Goal: Find specific page/section: Find specific page/section

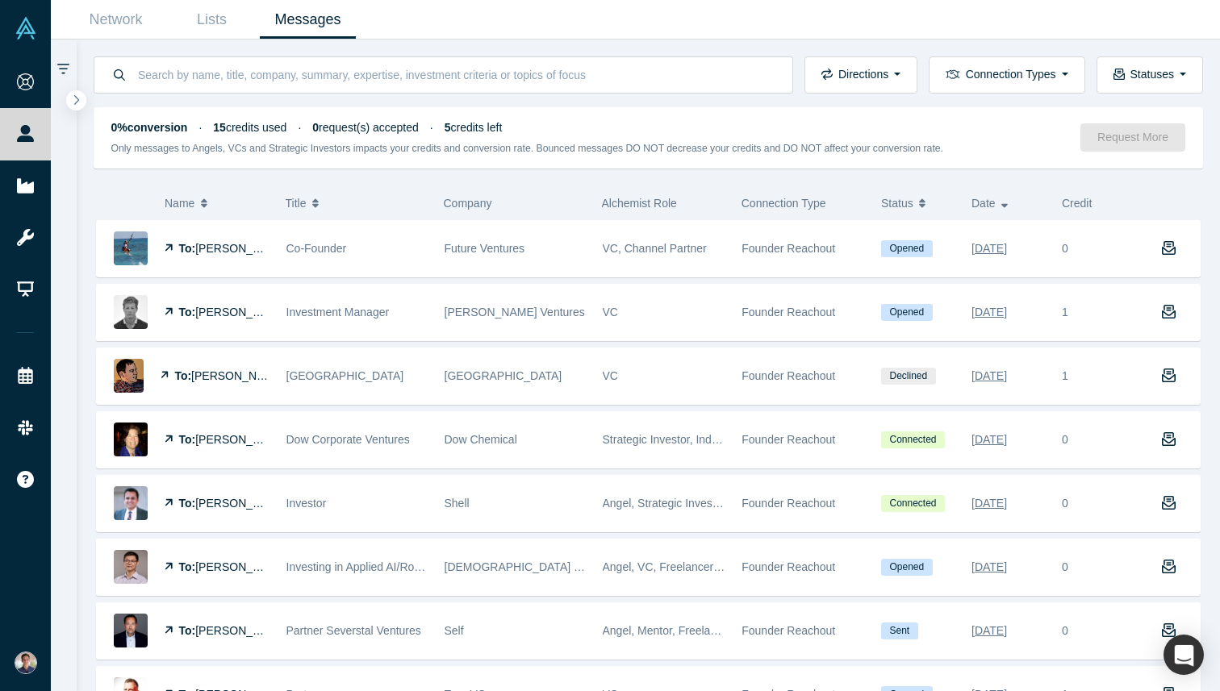
click at [223, 46] on div "Directions Incoming messages Outgoing messages Connection Types Demo Day Founde…" at bounding box center [649, 67] width 1144 height 54
click at [213, 27] on link "Lists" at bounding box center [212, 20] width 96 height 38
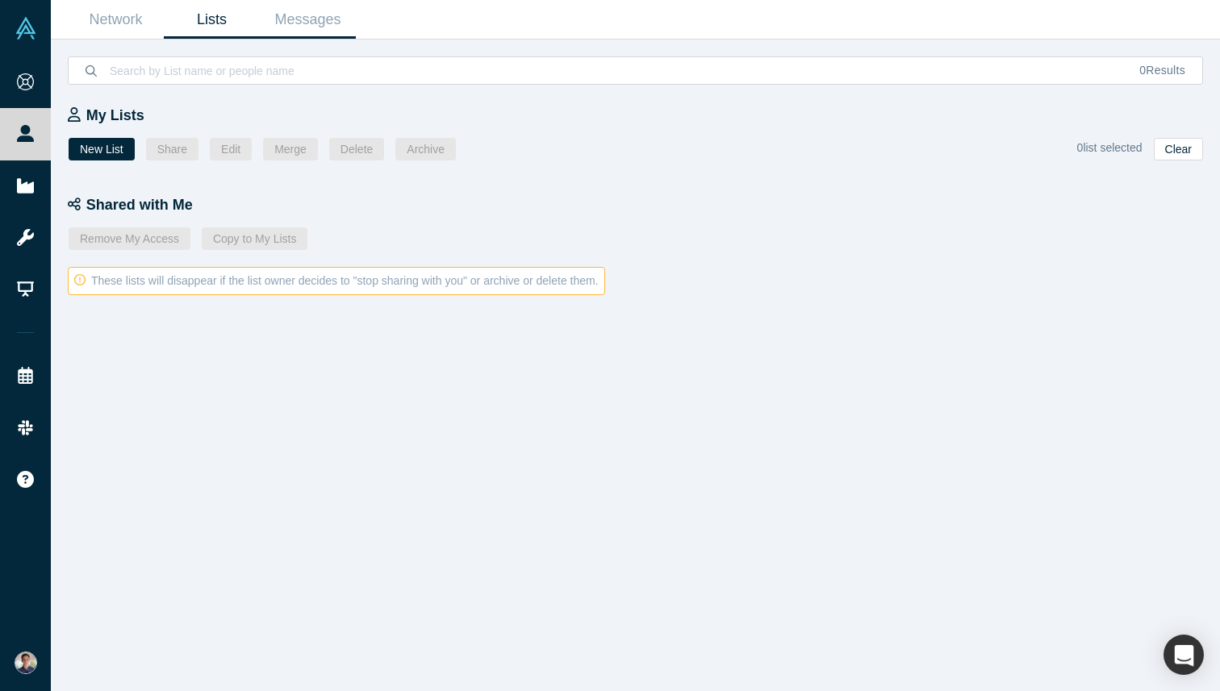
click at [327, 21] on link "Messages" at bounding box center [308, 20] width 96 height 38
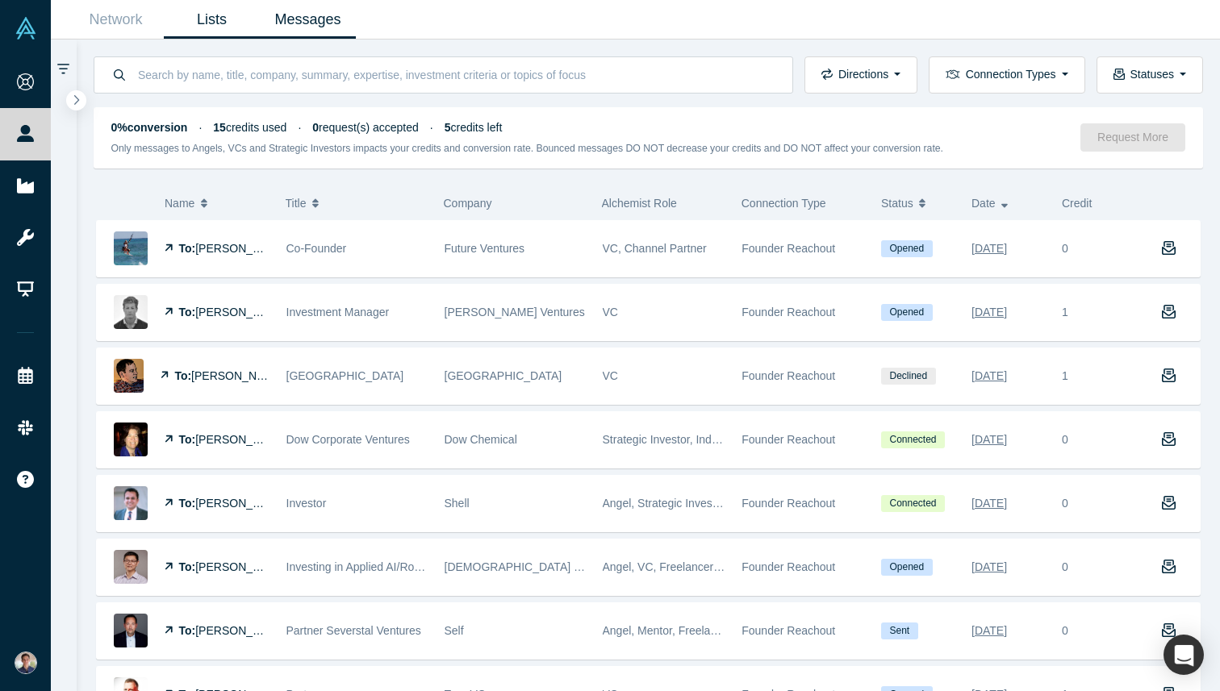
click at [226, 16] on link "Lists" at bounding box center [212, 20] width 96 height 38
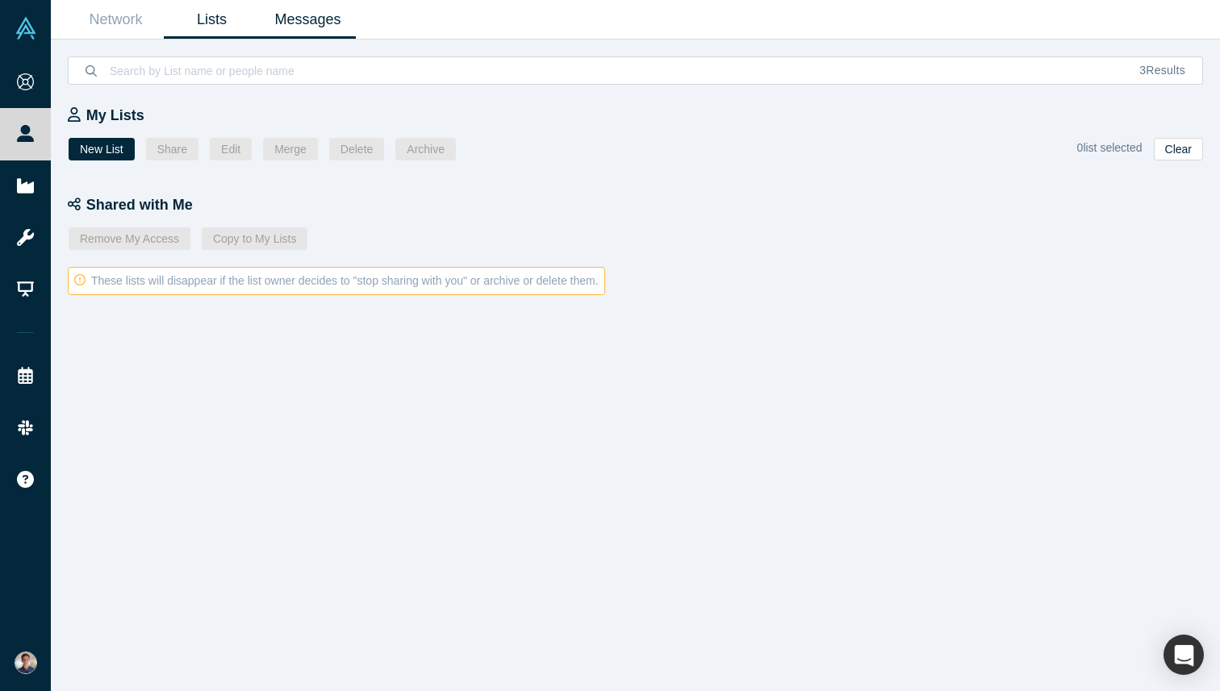
click at [302, 19] on link "Messages" at bounding box center [308, 20] width 96 height 38
